Goal: Task Accomplishment & Management: Use online tool/utility

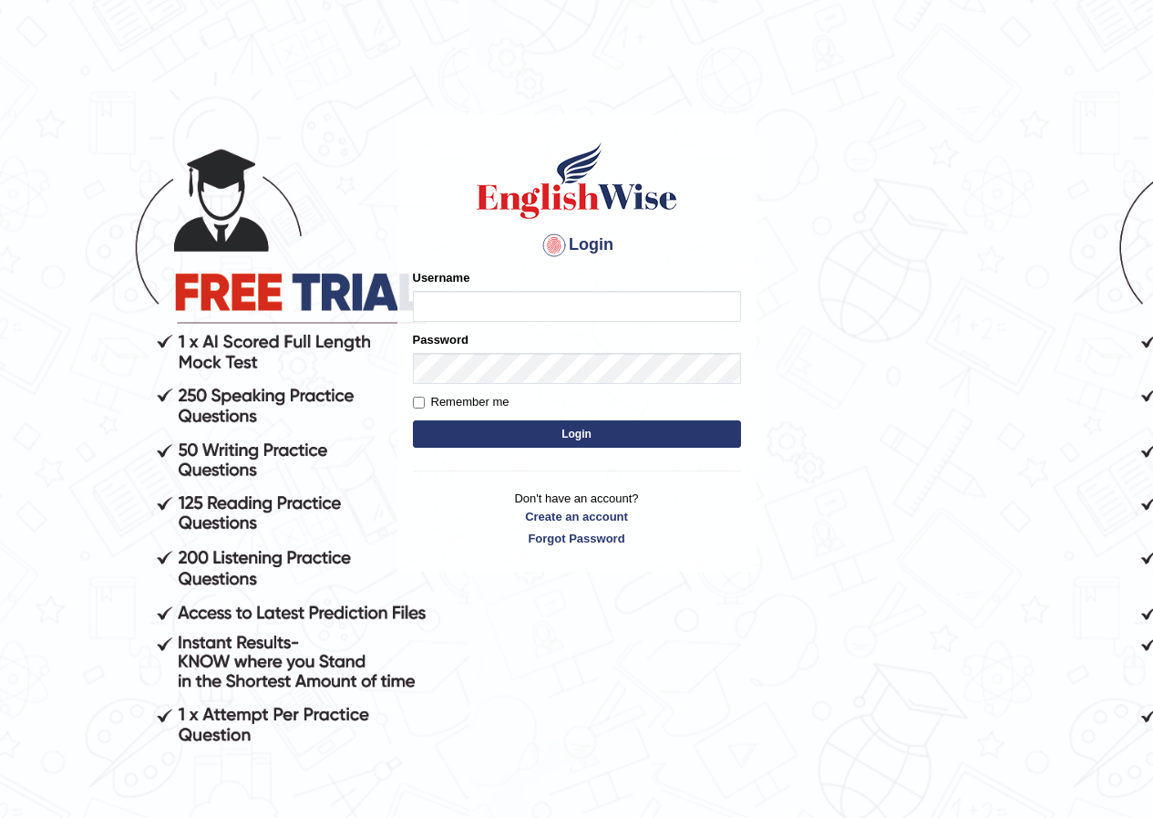
click at [438, 313] on input "Username" at bounding box center [577, 306] width 328 height 31
type input "kalsang_parramatta"
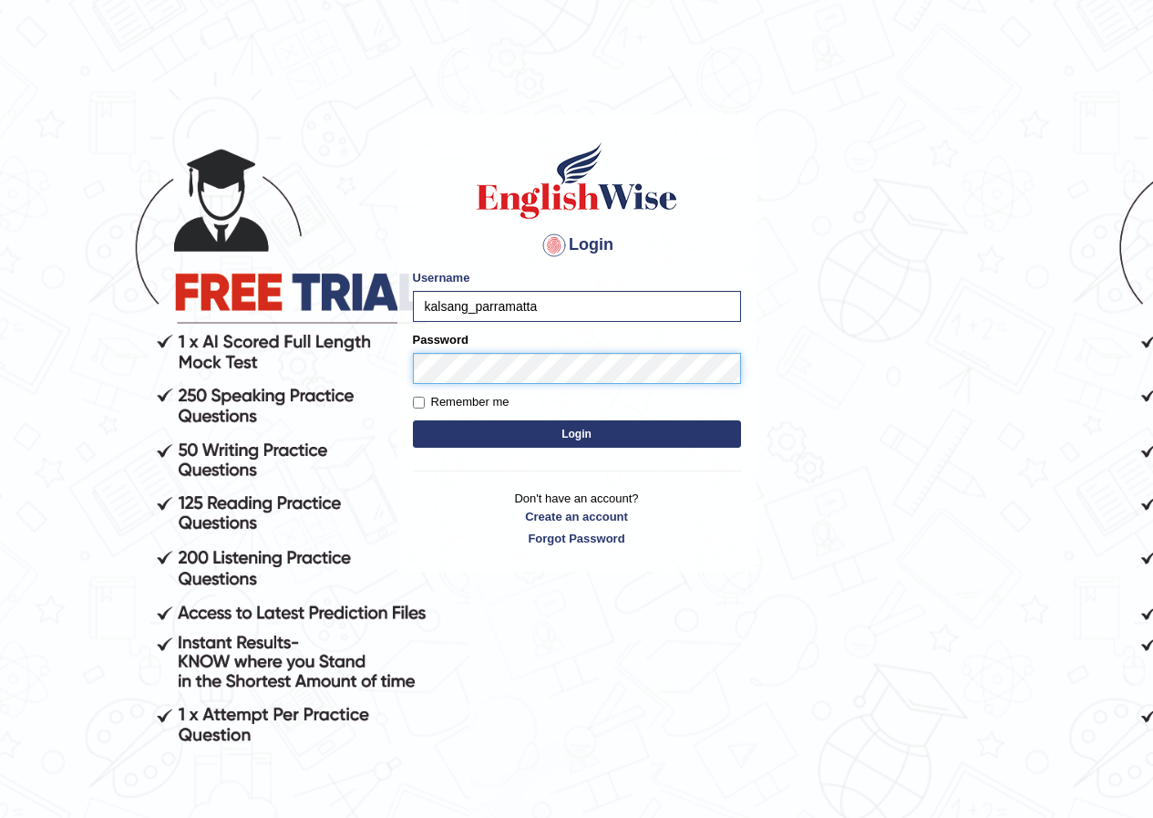
click at [413, 420] on button "Login" at bounding box center [577, 433] width 328 height 27
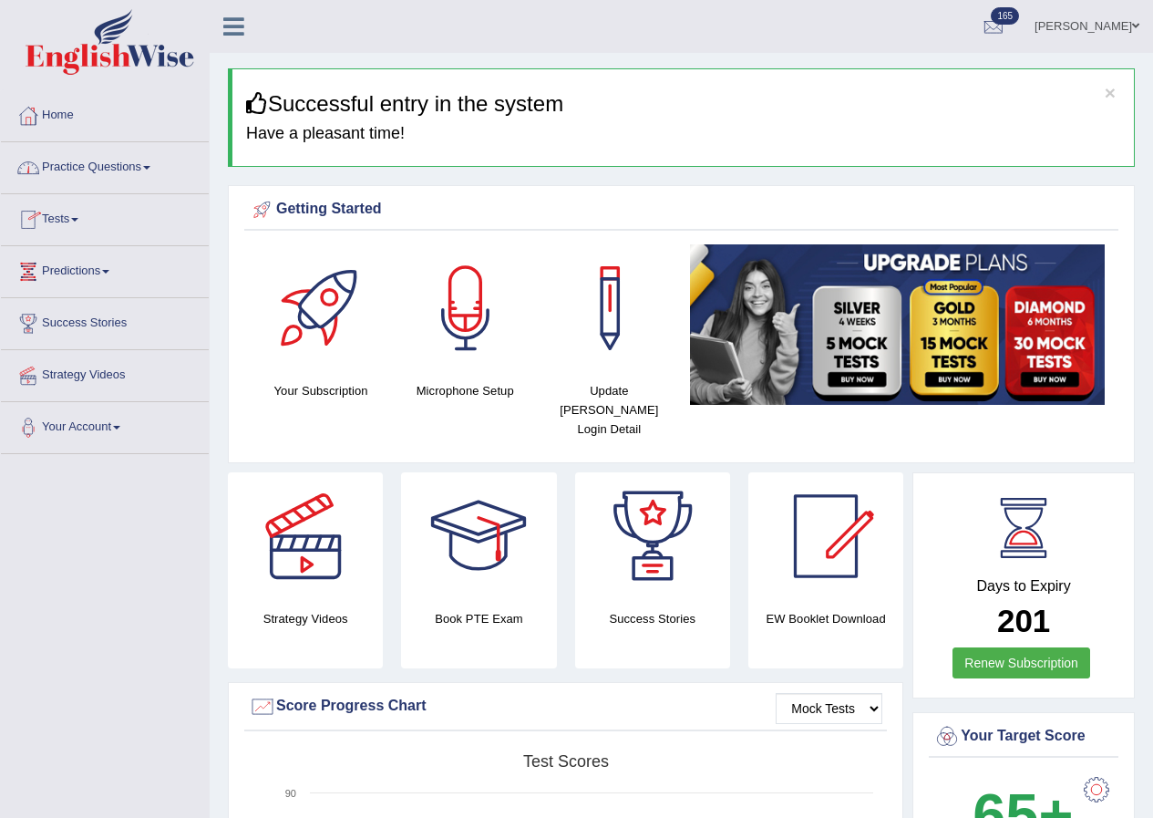
click at [102, 170] on link "Practice Questions" at bounding box center [105, 165] width 208 height 46
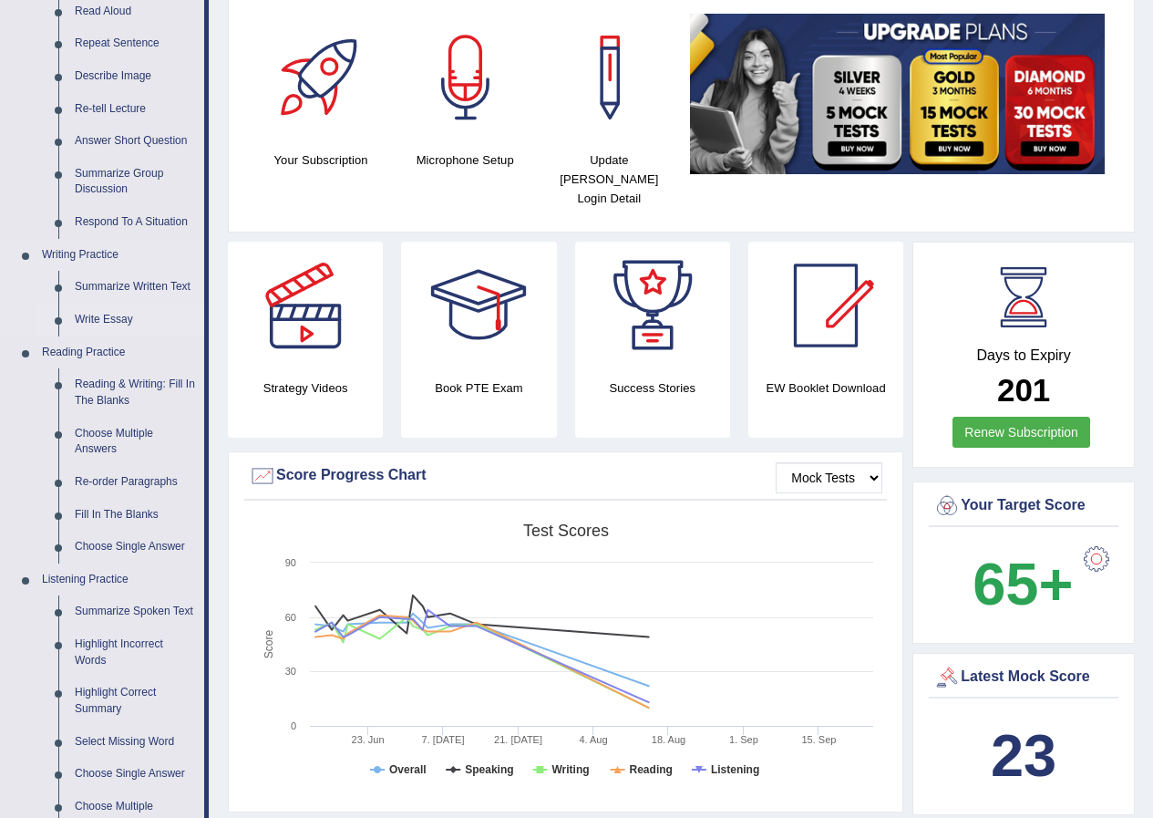
scroll to position [273, 0]
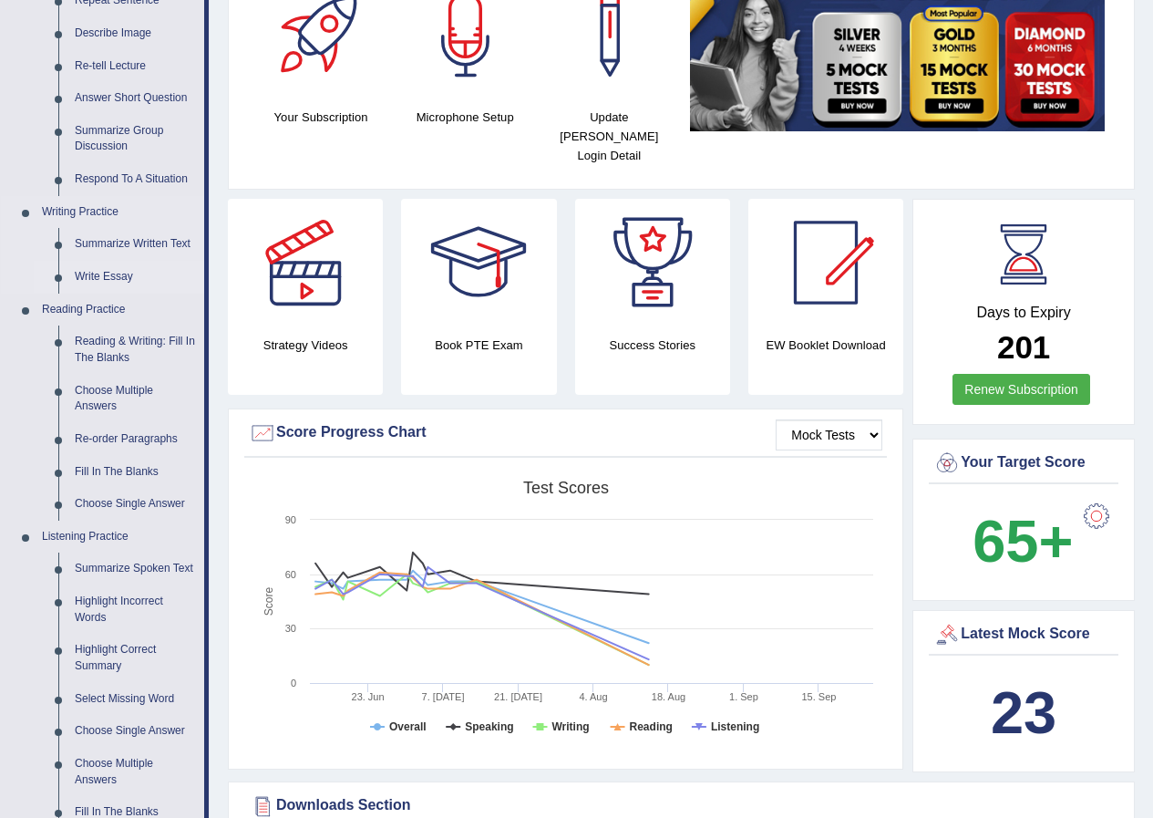
click at [119, 273] on link "Write Essay" at bounding box center [136, 277] width 138 height 33
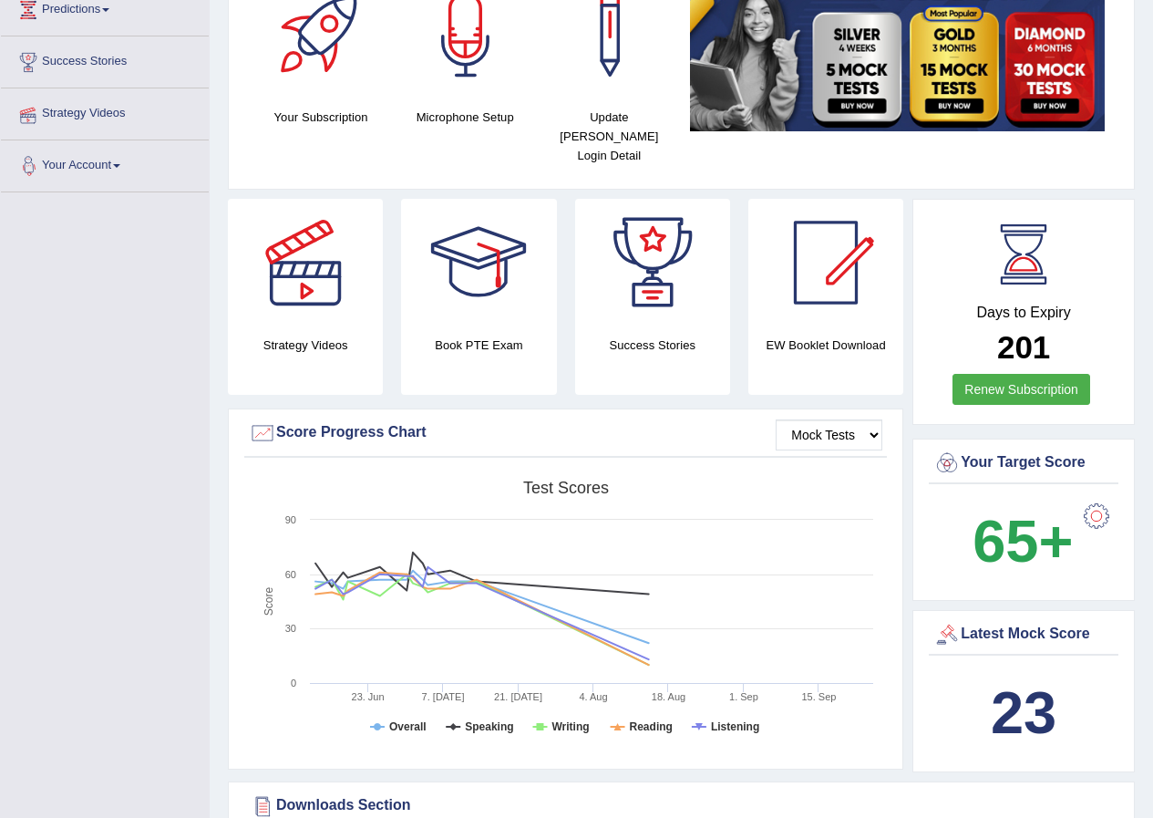
scroll to position [322, 0]
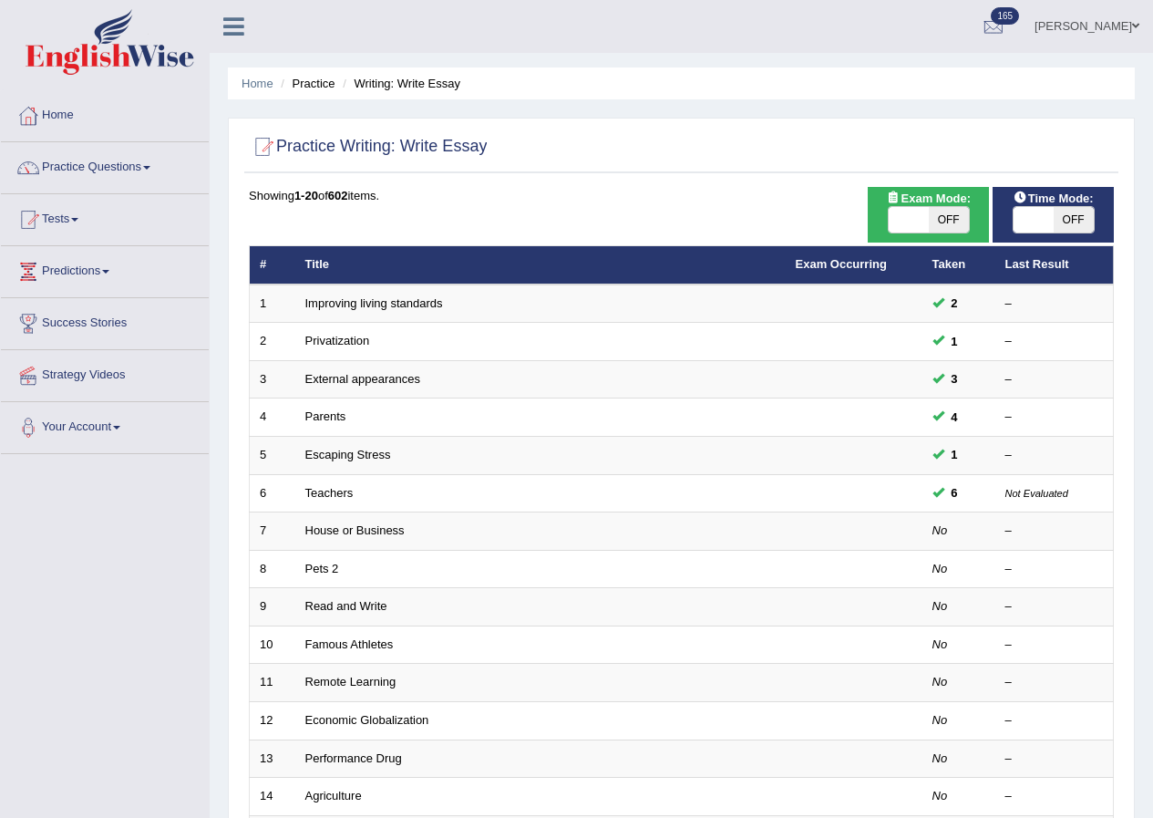
click at [1066, 222] on span "OFF" at bounding box center [1074, 220] width 40 height 26
checkbox input "true"
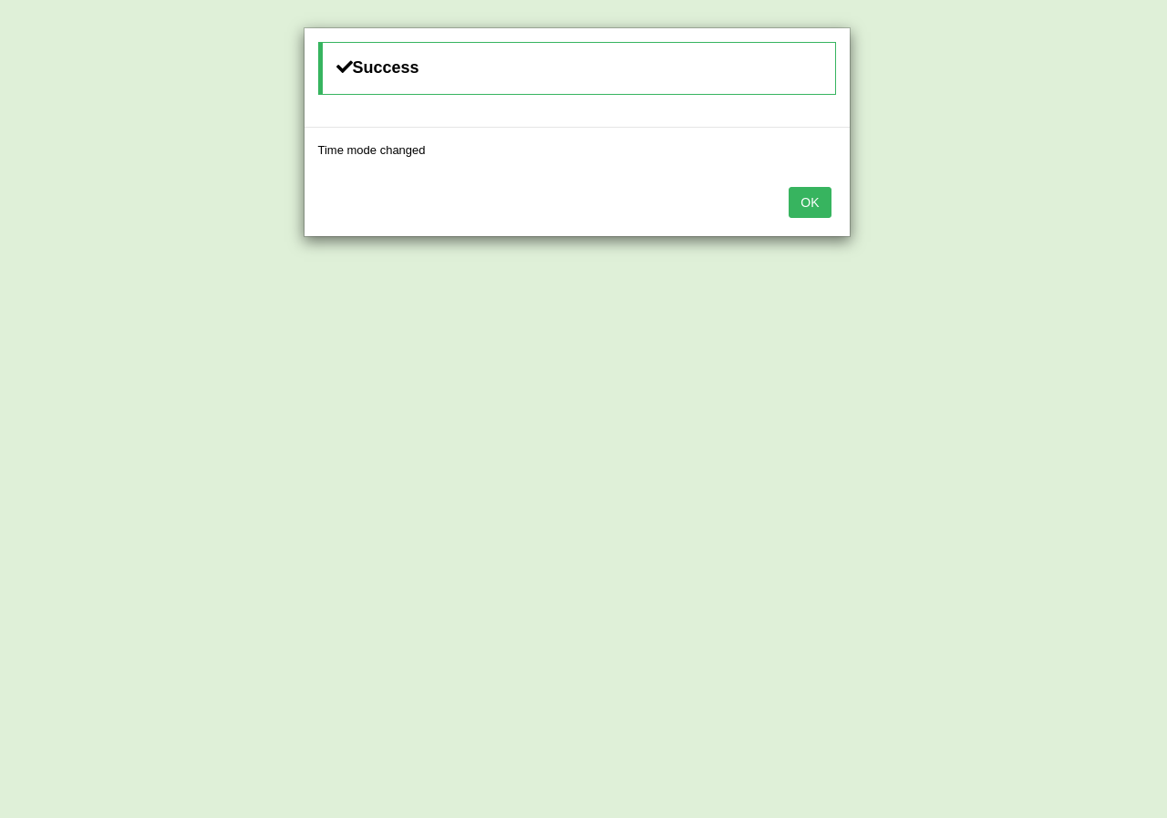
click at [819, 211] on button "OK" at bounding box center [809, 202] width 42 height 31
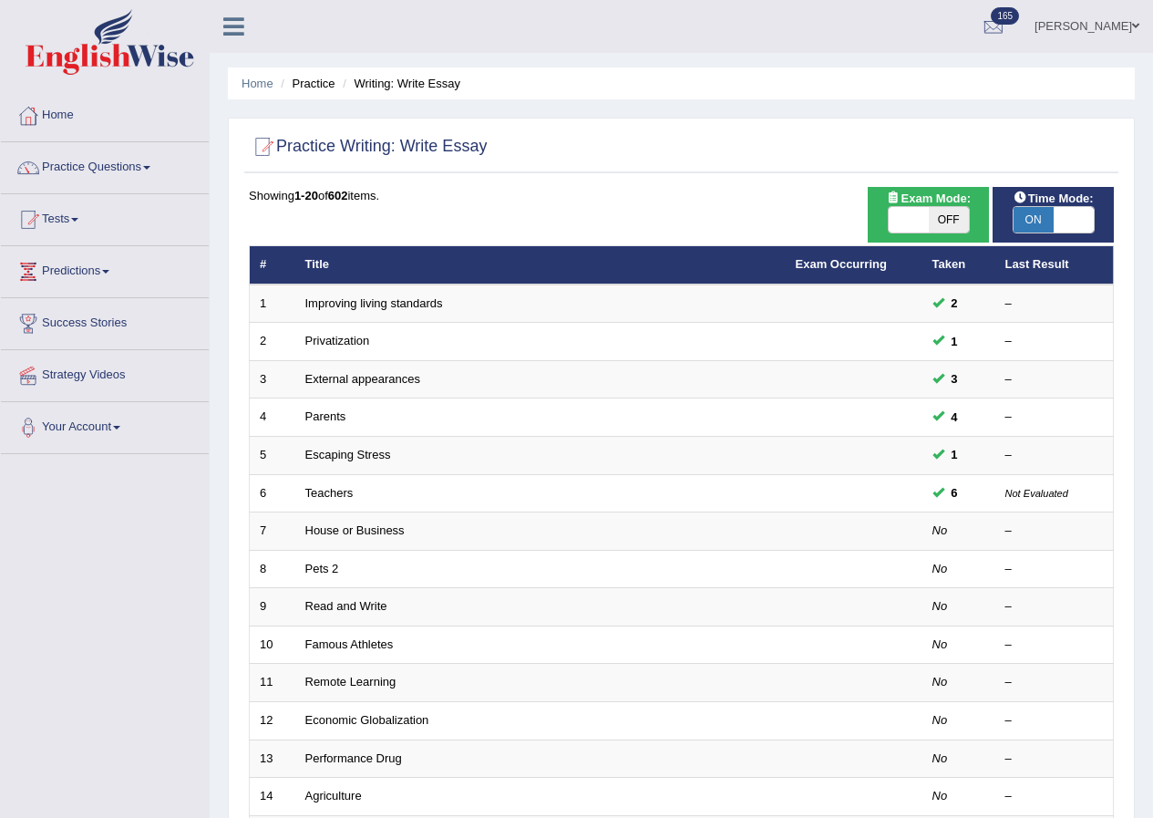
click at [954, 222] on span "OFF" at bounding box center [949, 220] width 40 height 26
checkbox input "true"
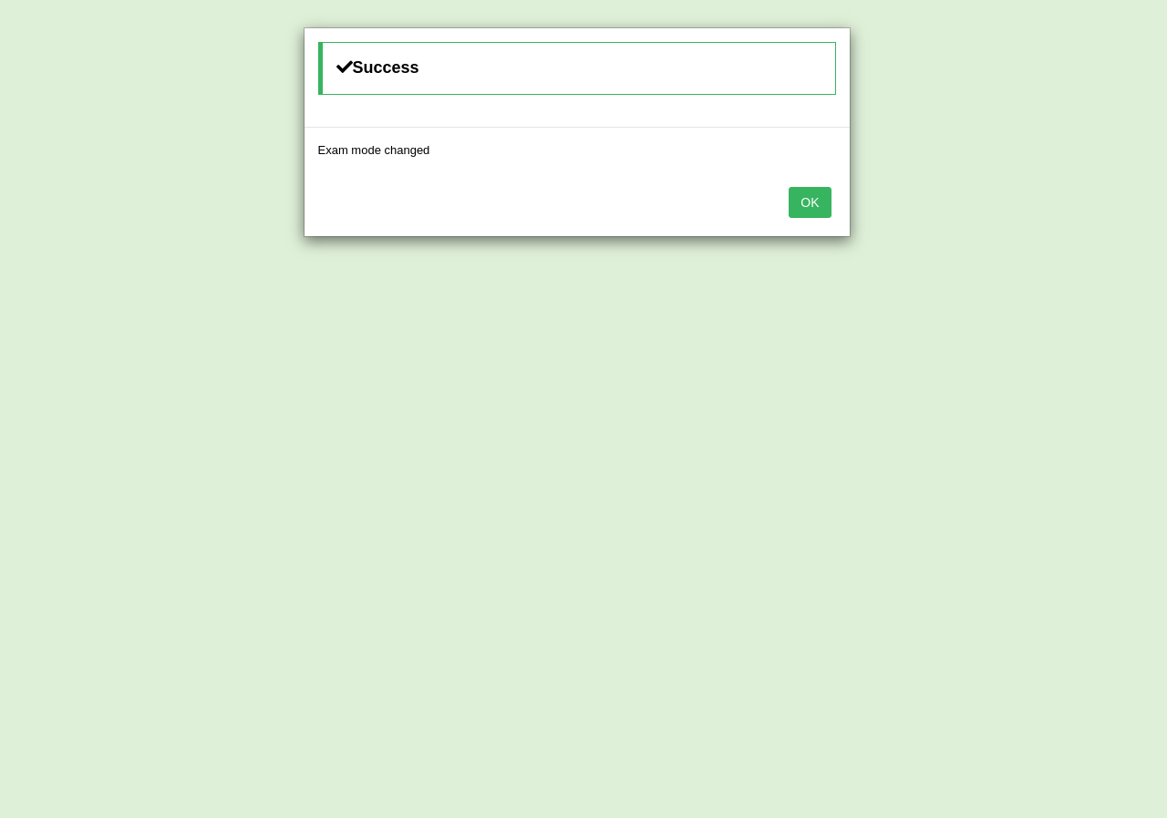
click at [888, 295] on div "Success Exam mode changed OK" at bounding box center [583, 409] width 1167 height 818
click at [810, 210] on button "OK" at bounding box center [809, 202] width 42 height 31
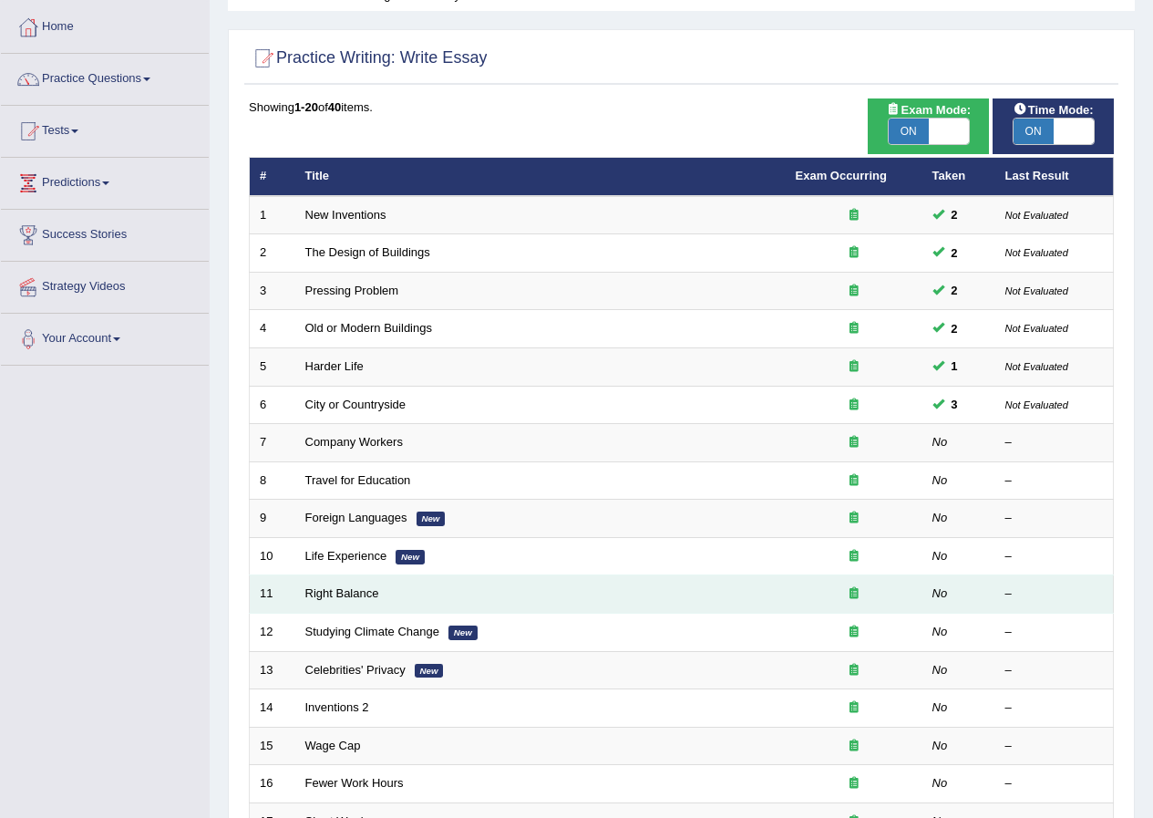
scroll to position [273, 0]
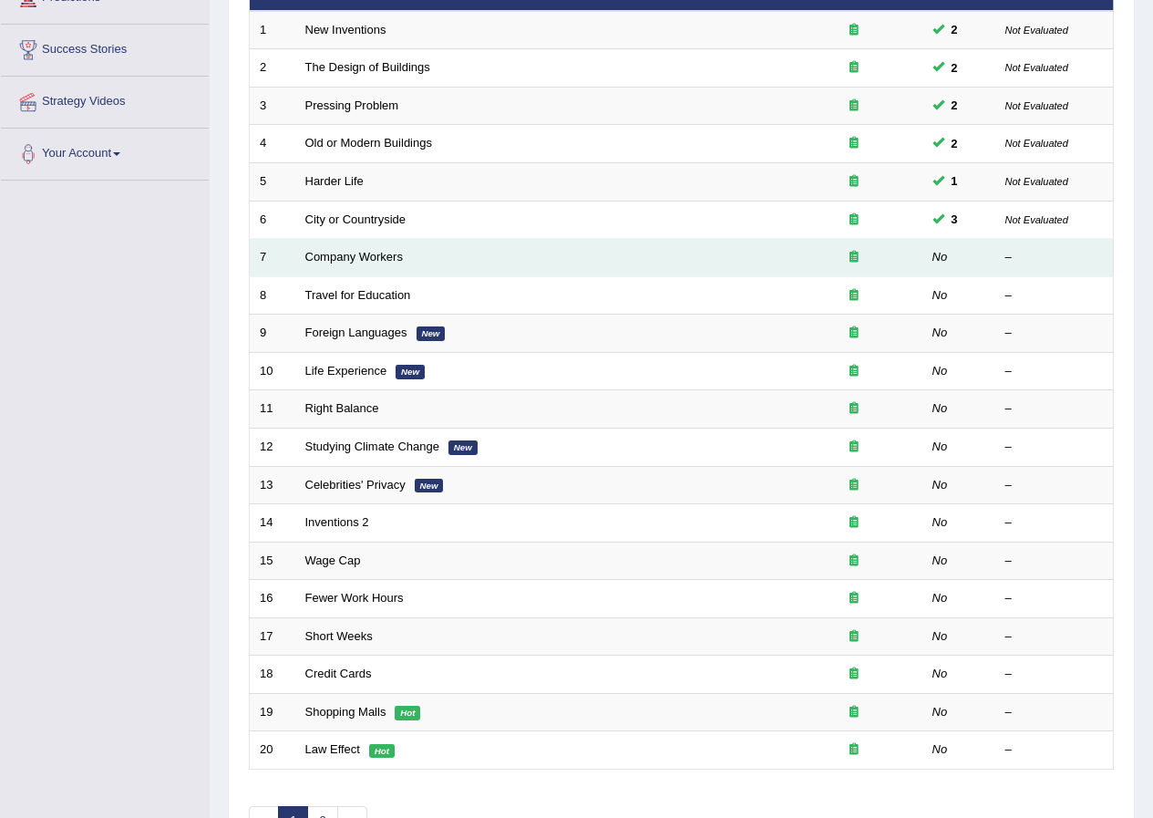
click at [403, 256] on td "Company Workers" at bounding box center [540, 258] width 490 height 38
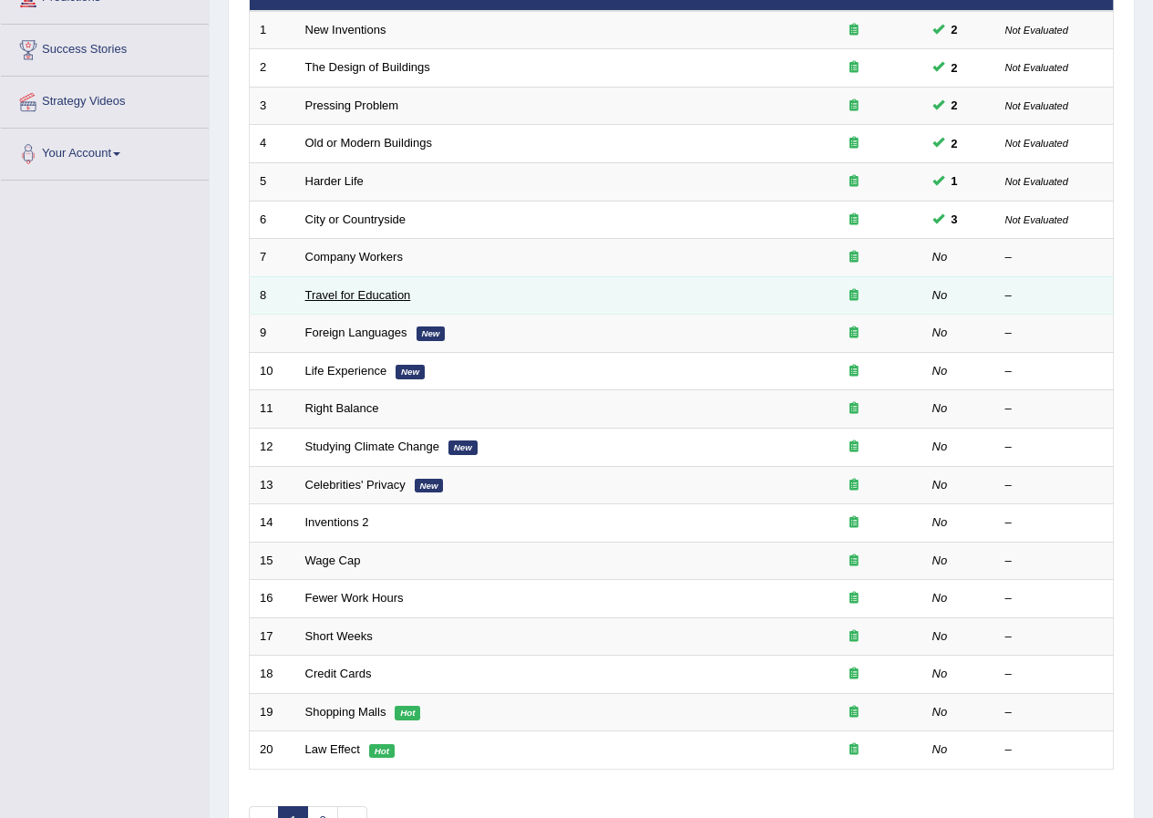
click at [398, 292] on link "Travel for Education" at bounding box center [358, 295] width 106 height 14
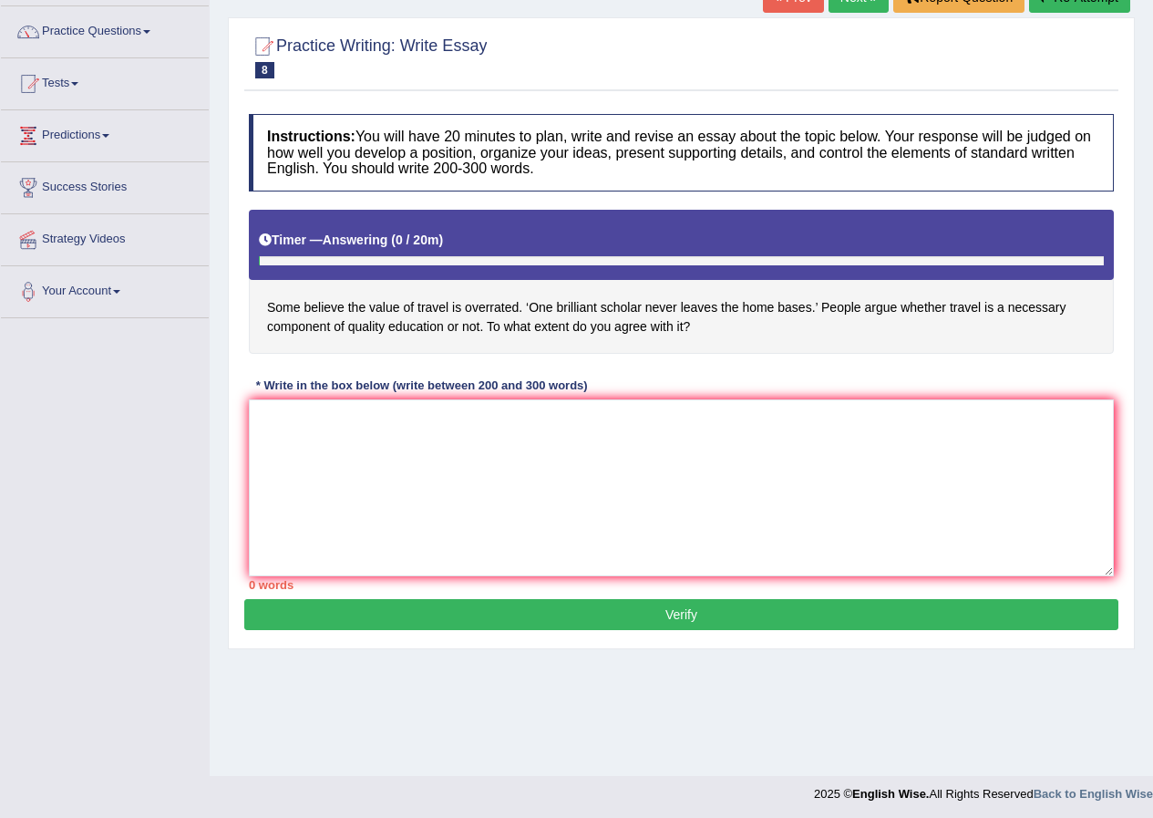
scroll to position [139, 0]
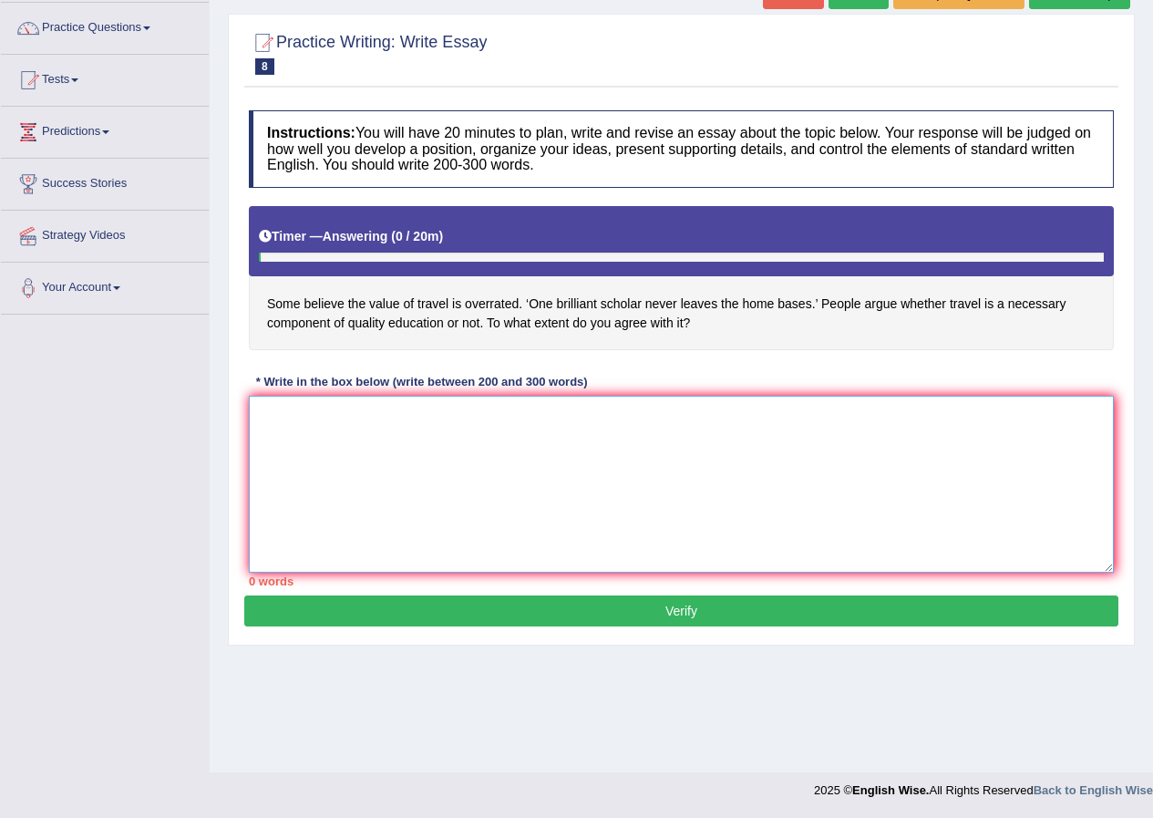
click at [413, 448] on textarea at bounding box center [681, 484] width 865 height 177
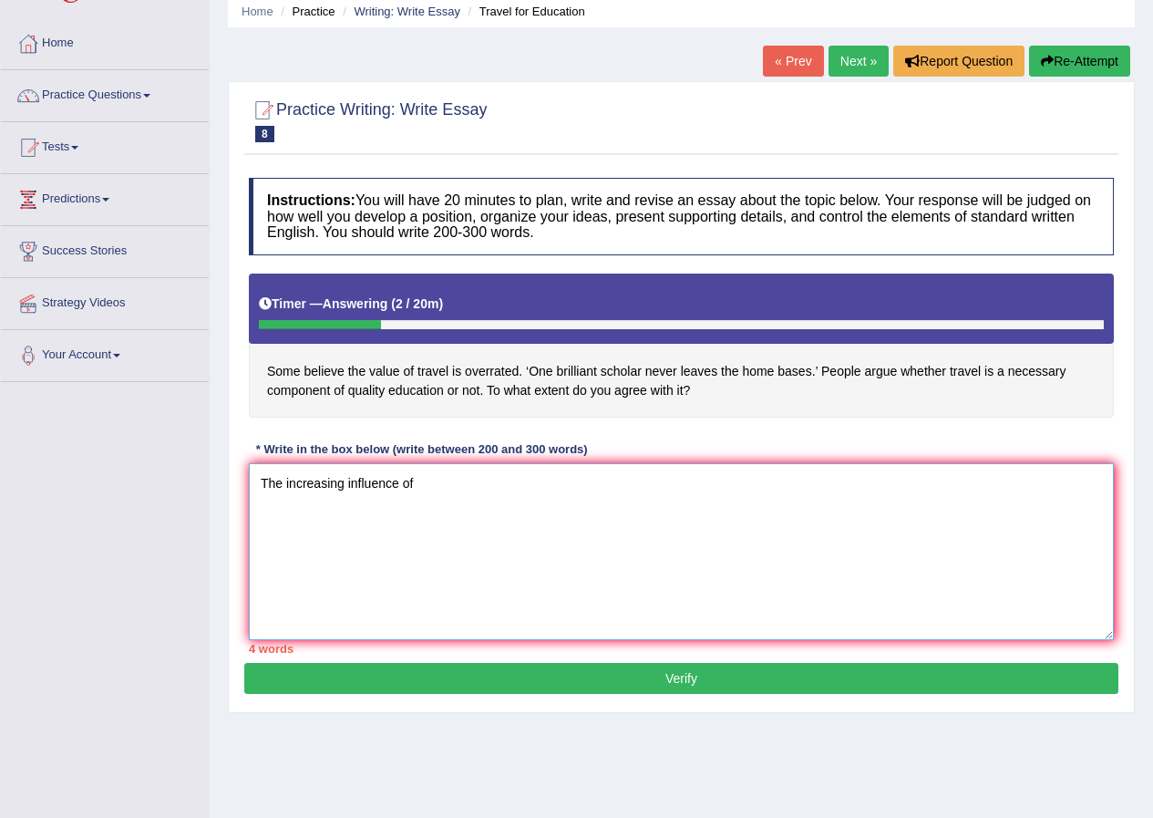
scroll to position [0, 0]
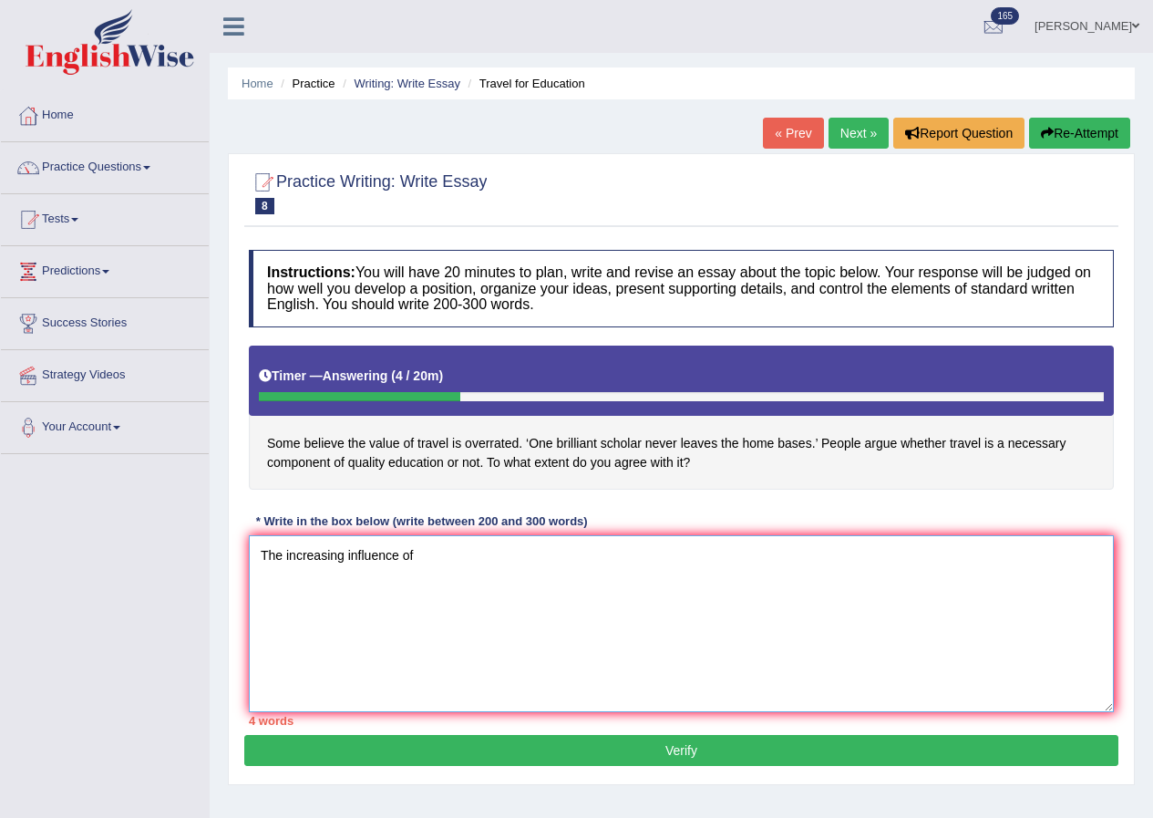
type textarea "The increasing influence of"
click at [617, 170] on div at bounding box center [681, 192] width 865 height 56
click at [1085, 136] on button "Re-Attempt" at bounding box center [1079, 133] width 101 height 31
click at [344, 643] on textarea at bounding box center [681, 623] width 865 height 177
click at [1069, 34] on link "[PERSON_NAME]" at bounding box center [1087, 23] width 132 height 47
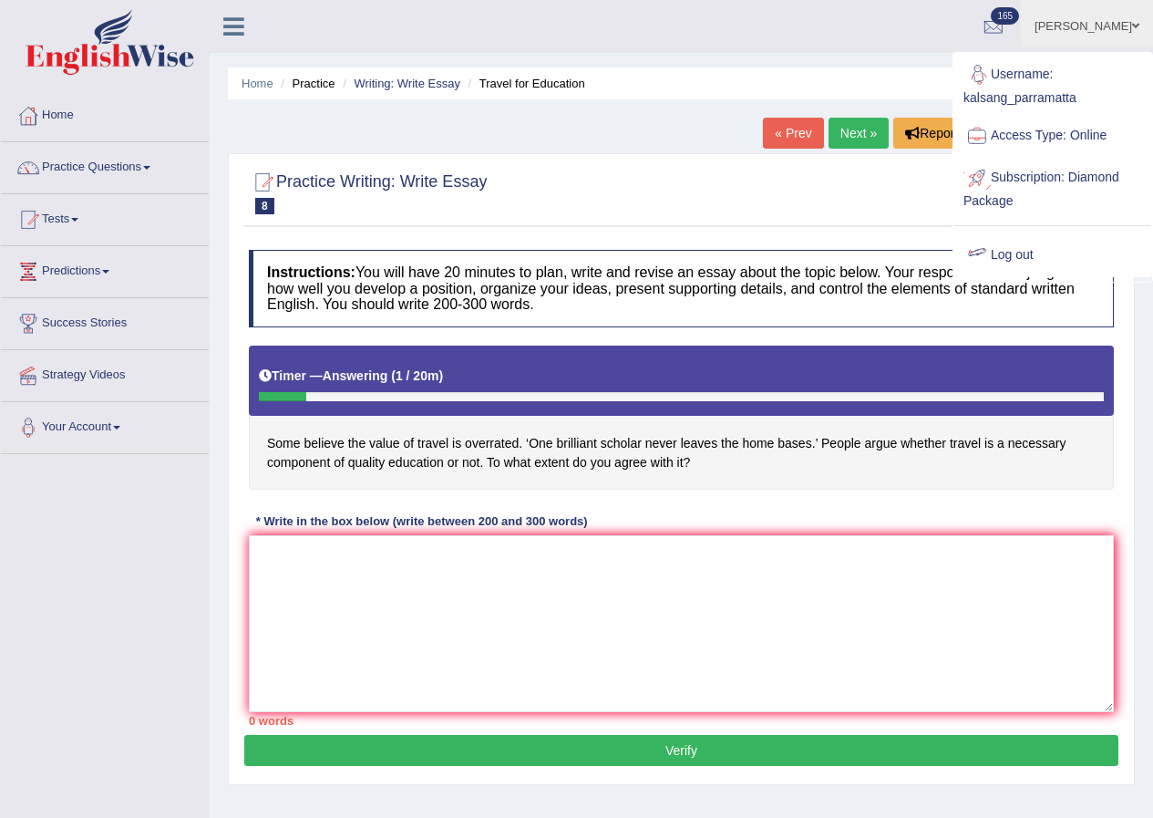
click at [1008, 249] on link "Log out" at bounding box center [1052, 255] width 197 height 42
